Goal: Download file/media

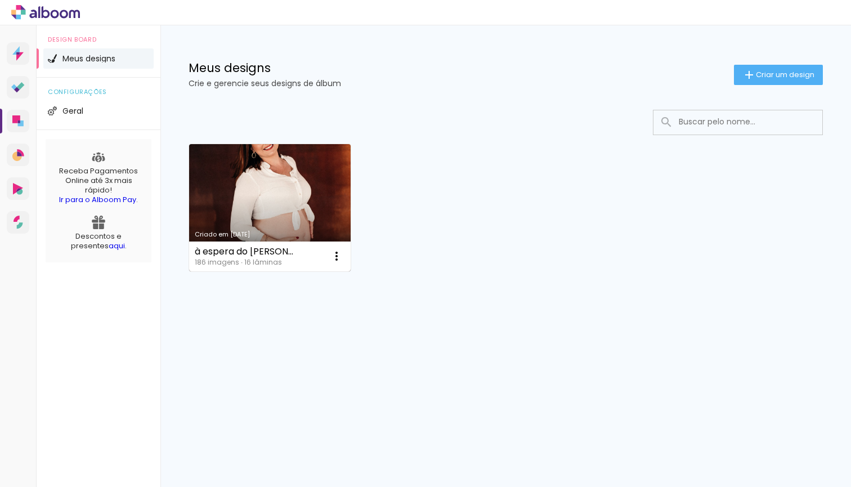
click at [276, 201] on link "Criado em [DATE]" at bounding box center [269, 207] width 161 height 127
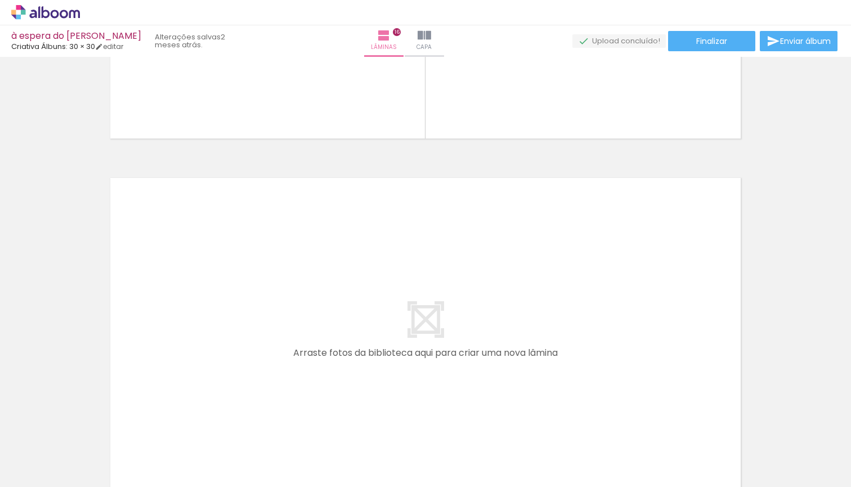
scroll to position [5653, 0]
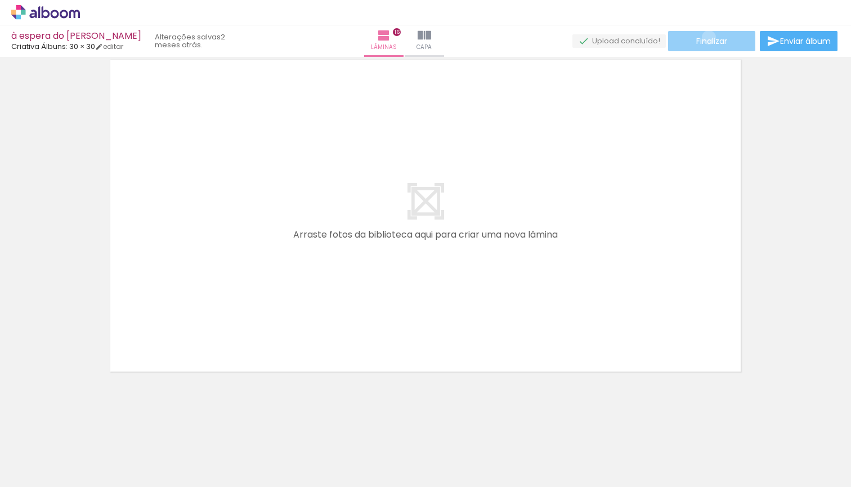
click at [704, 37] on span "Finalizar" at bounding box center [711, 41] width 31 height 8
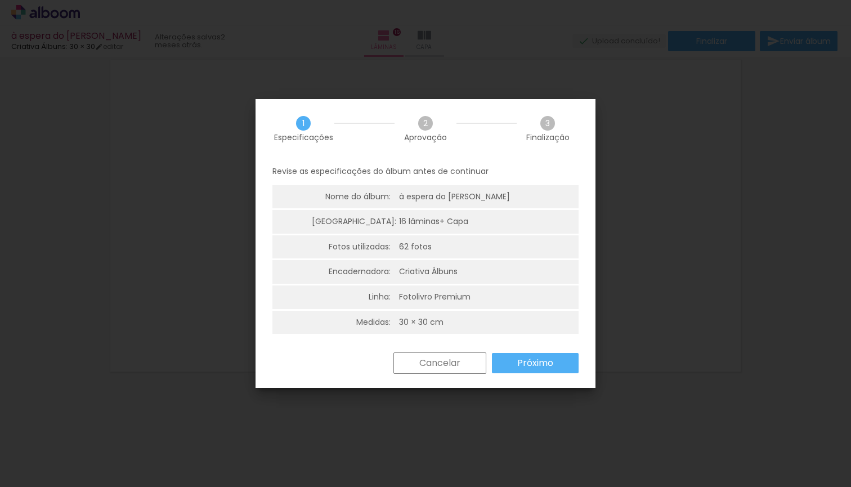
click at [0, 0] on slot "Próximo" at bounding box center [0, 0] width 0 height 0
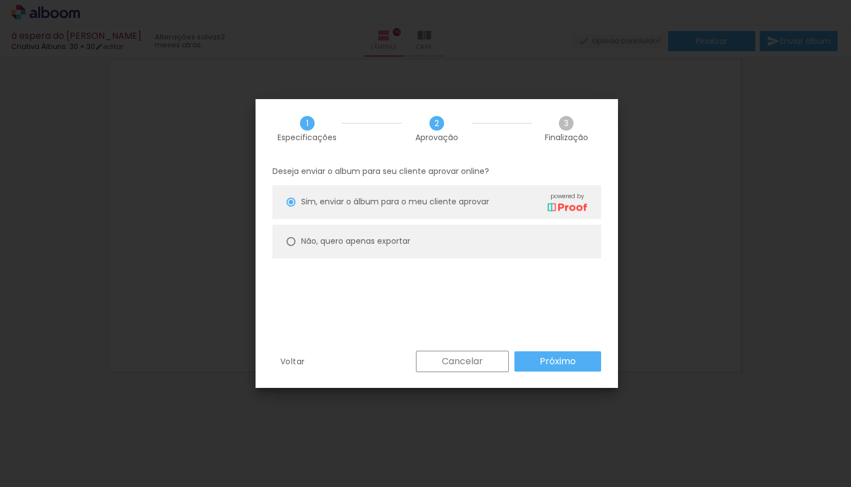
click at [482, 238] on paper-radio-button "Não, quero apenas exportar" at bounding box center [436, 241] width 329 height 34
type paper-radio-button "on"
click at [0, 0] on slot "Próximo" at bounding box center [0, 0] width 0 height 0
type input "Alta, 300 DPI"
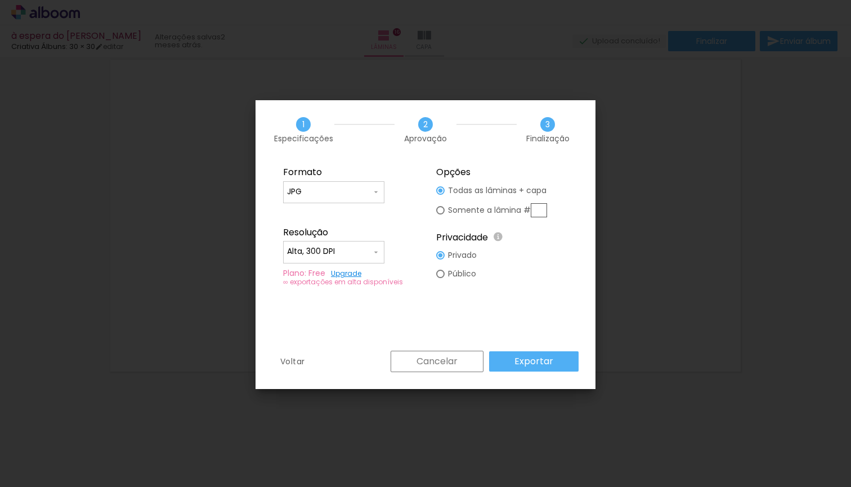
click at [348, 187] on input "JPG" at bounding box center [329, 191] width 84 height 11
click at [357, 209] on paper-item "PDF" at bounding box center [333, 212] width 101 height 23
type input "PDF"
click at [540, 275] on fieldset "Opções Todas as lâminas + capa Somente a lâmina # Privacidade Todo o conteúdo o…" at bounding box center [501, 226] width 151 height 134
click at [306, 252] on input "Alta, 300 DPI" at bounding box center [329, 251] width 84 height 11
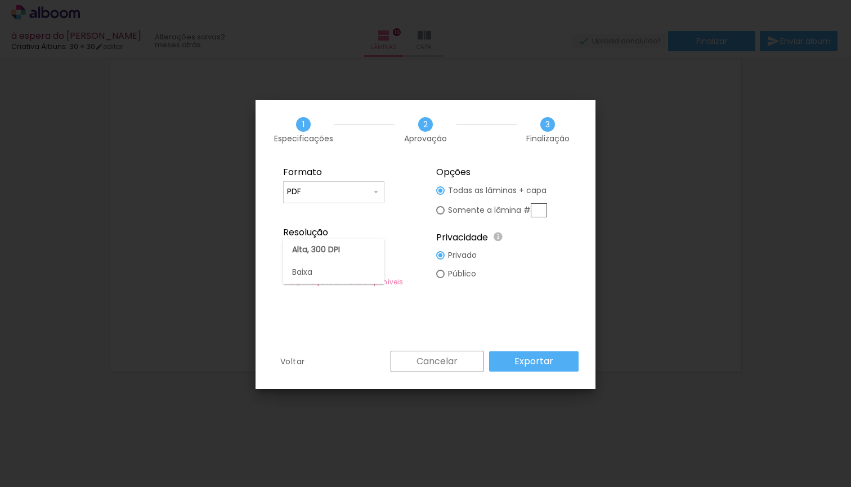
click at [0, 0] on slot "Alta, 300 DPI" at bounding box center [0, 0] width 0 height 0
click at [571, 362] on paper-button "Exportar" at bounding box center [533, 361] width 89 height 20
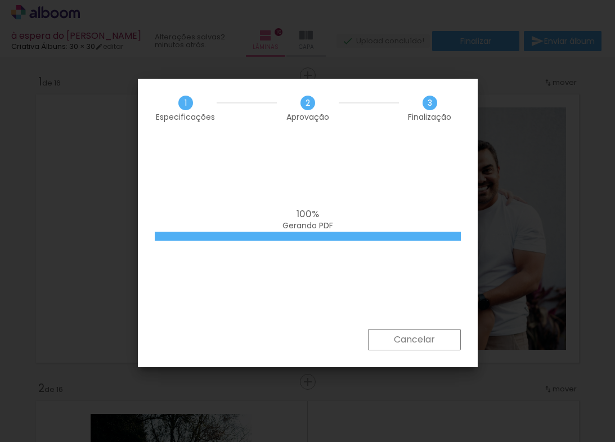
scroll to position [4942, 0]
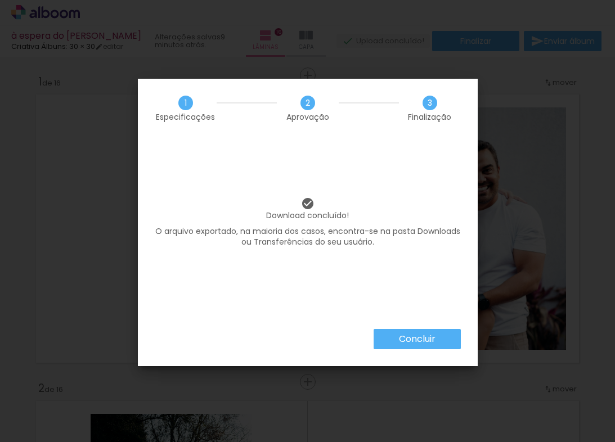
scroll to position [4942, 0]
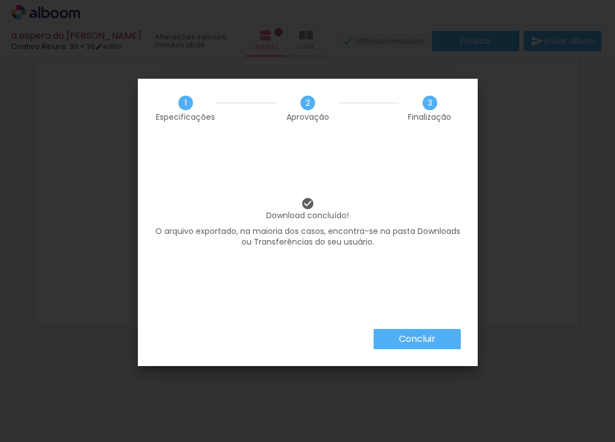
click at [446, 342] on paper-button "Concluir" at bounding box center [417, 339] width 87 height 20
